Goal: Task Accomplishment & Management: Manage account settings

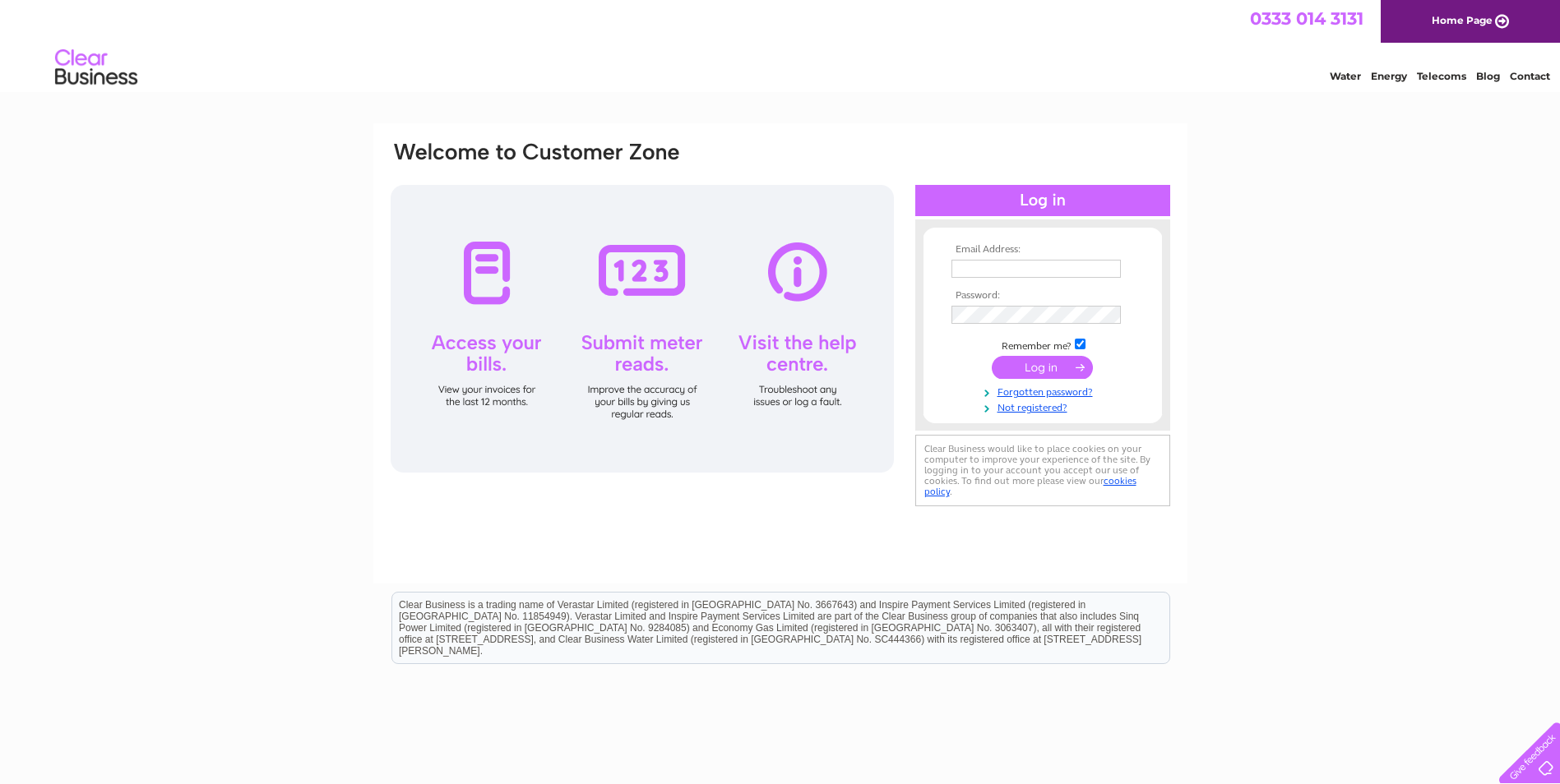
type input "admin@barknight.co.uk"
click at [1020, 369] on input "submit" at bounding box center [1042, 367] width 101 height 23
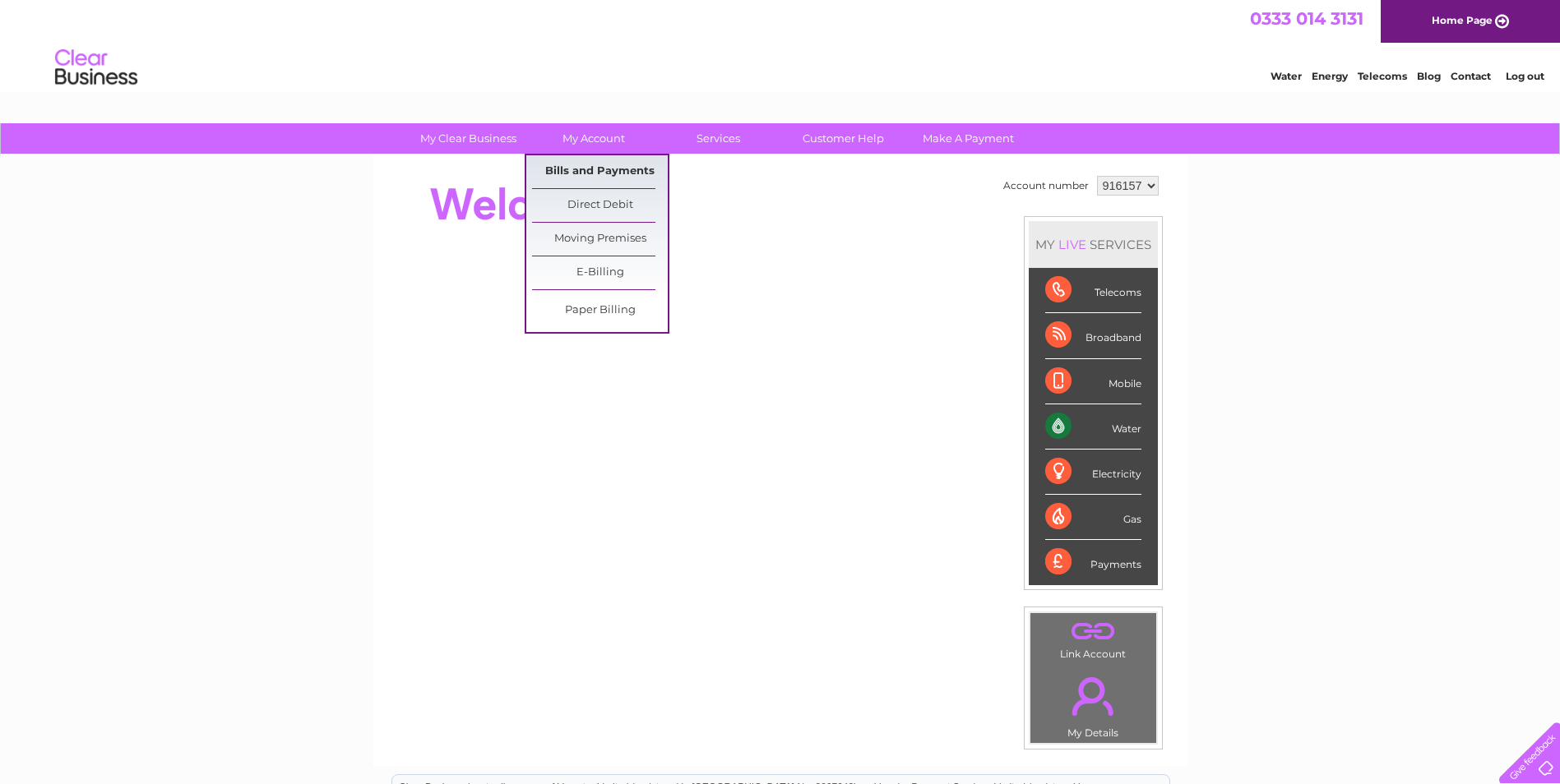
click at [592, 161] on link "Bills and Payments" at bounding box center [599, 171] width 136 height 33
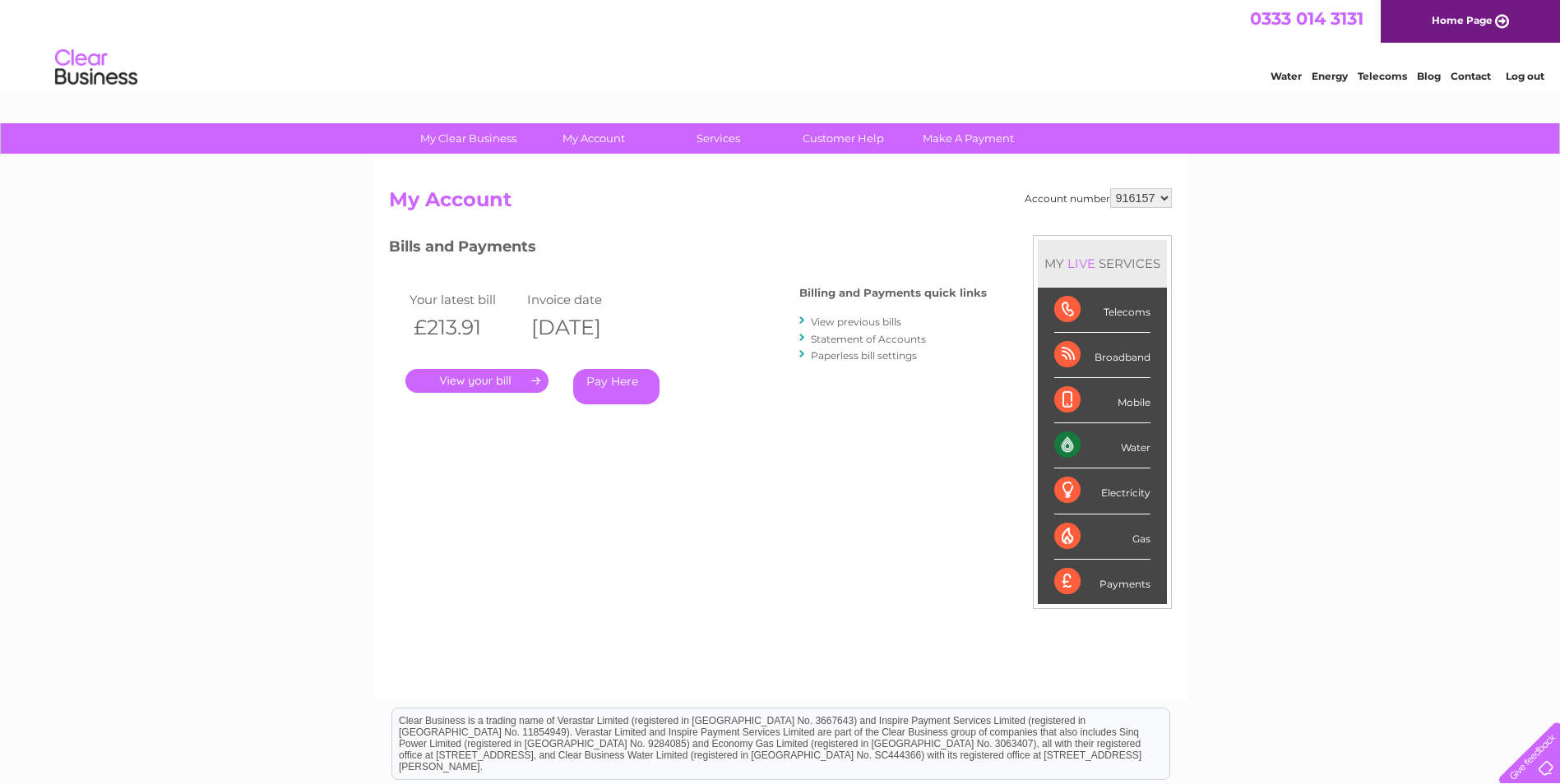
click at [477, 383] on link "." at bounding box center [477, 381] width 143 height 24
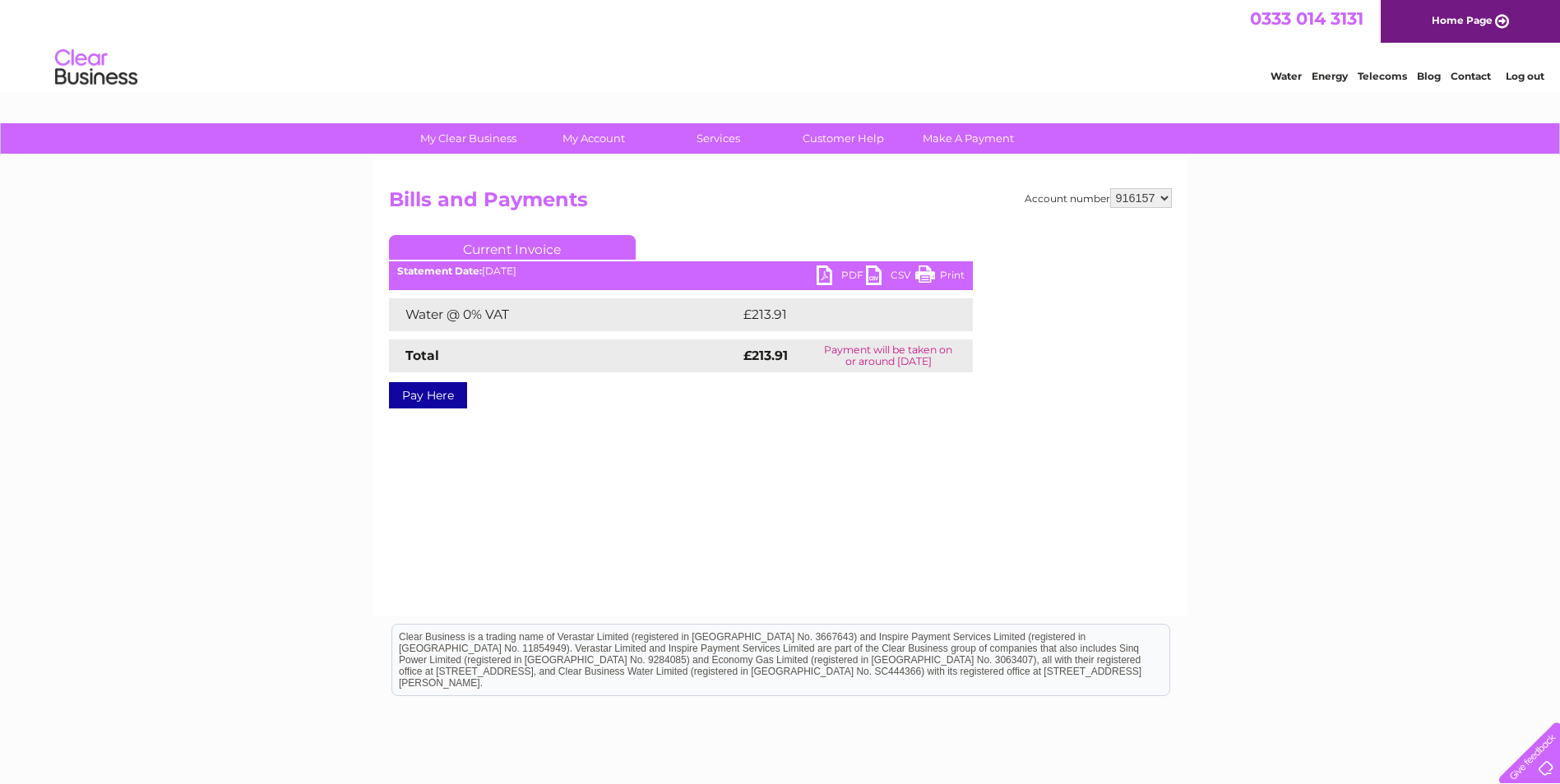
click at [829, 276] on link "PDF" at bounding box center [841, 278] width 49 height 24
